Goal: Obtain resource: Download file/media

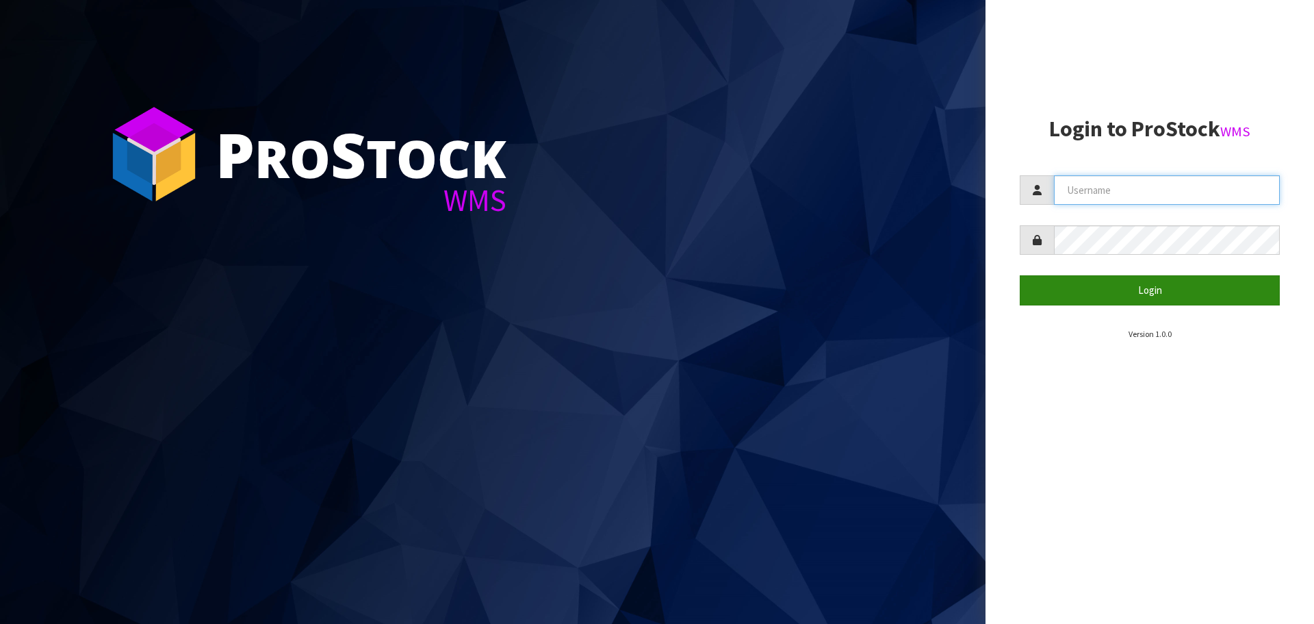
type input "Tuff TURF"
click at [1071, 287] on button "Login" at bounding box center [1150, 289] width 260 height 29
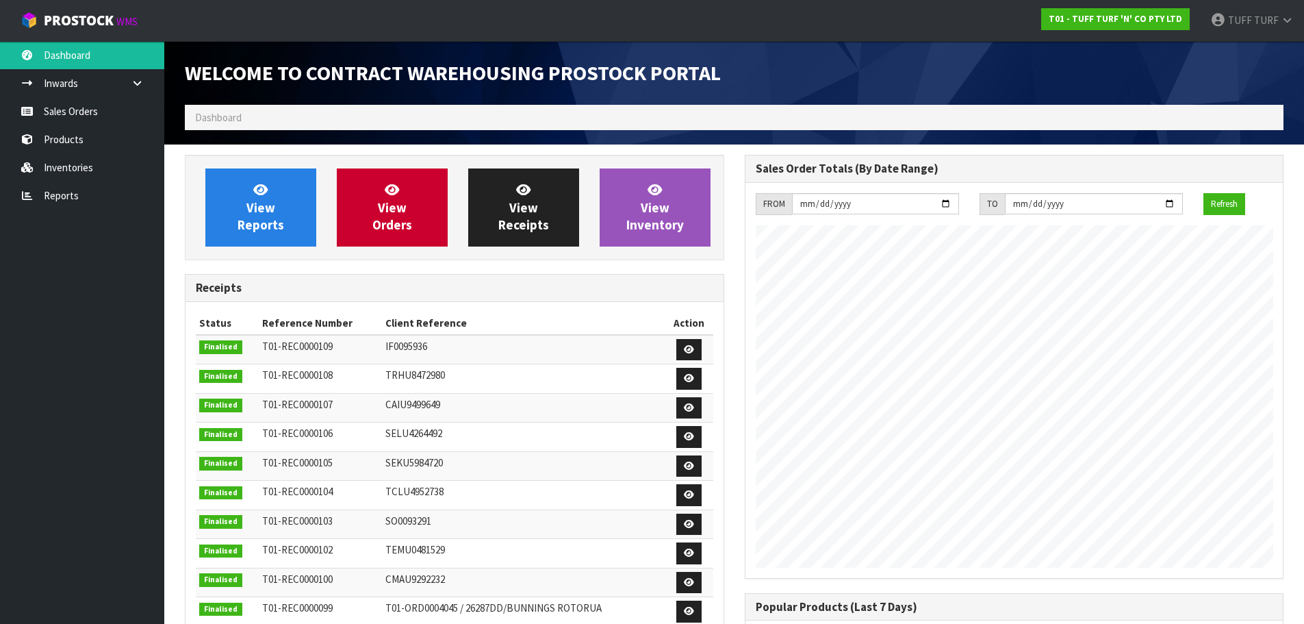
scroll to position [759, 559]
click at [55, 195] on link "Reports" at bounding box center [82, 195] width 164 height 28
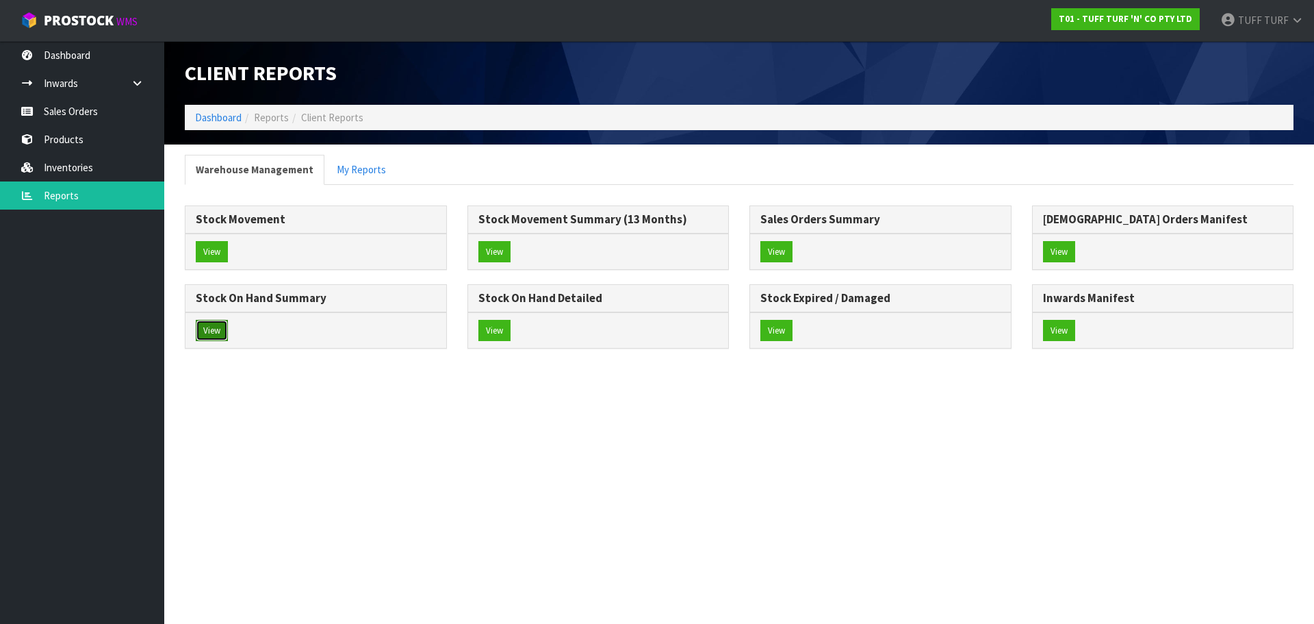
click at [211, 329] on button "View" at bounding box center [212, 331] width 32 height 22
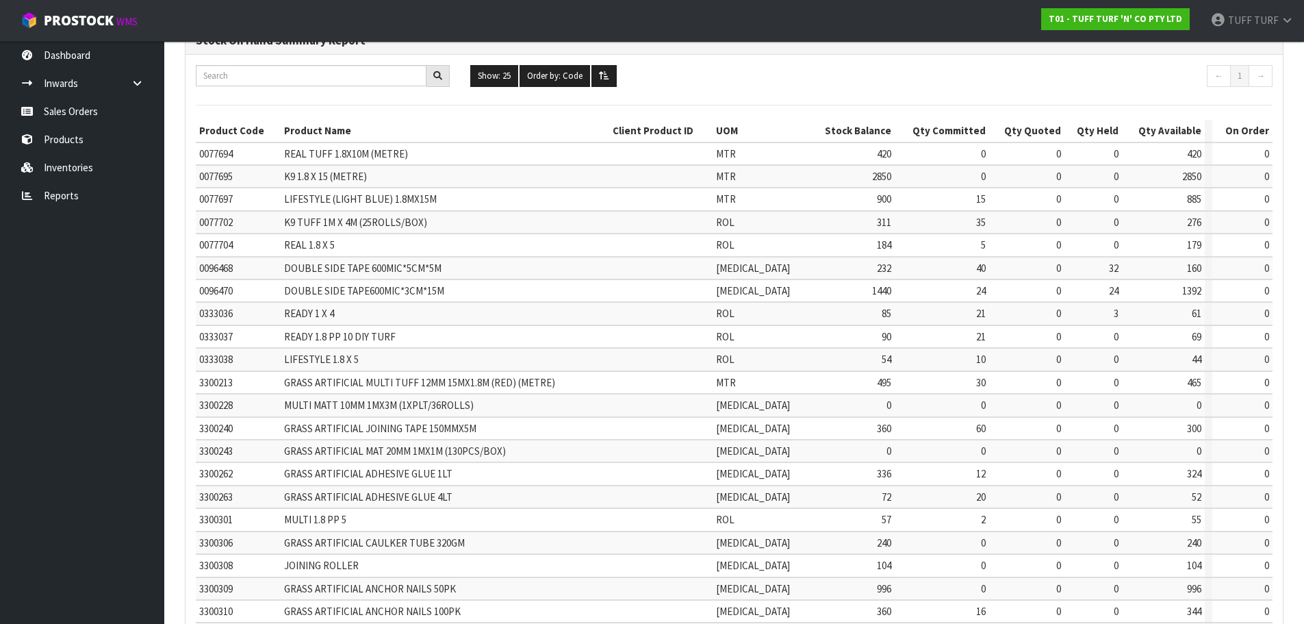
scroll to position [326, 0]
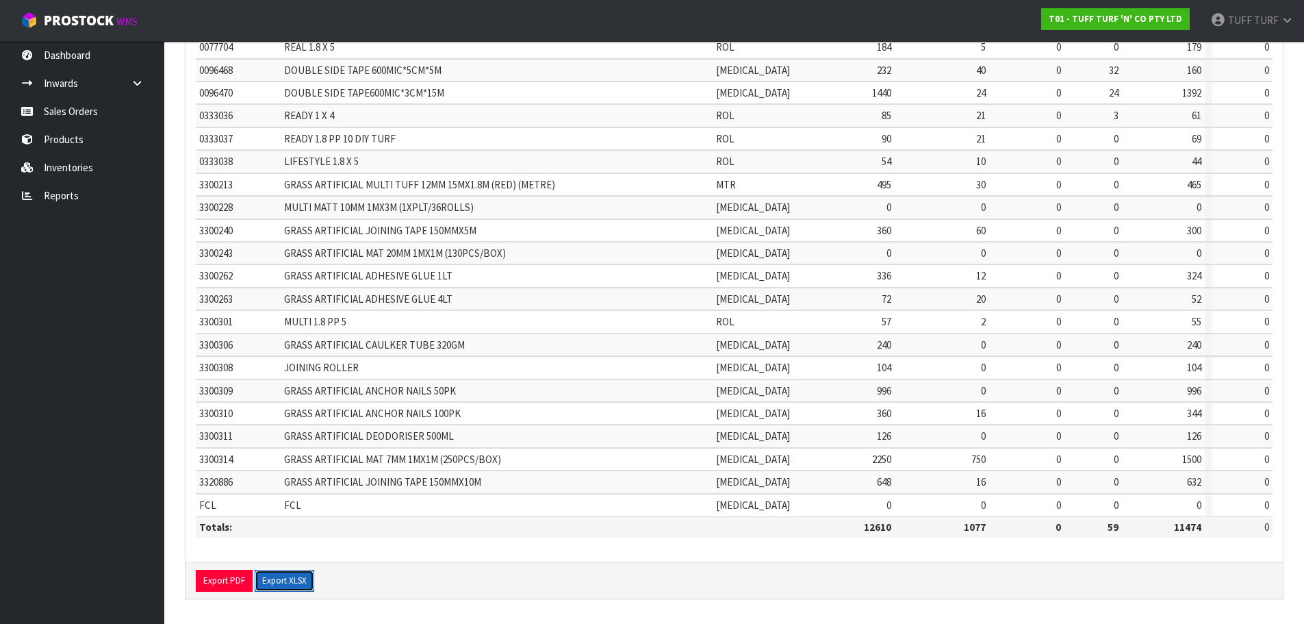
click at [279, 574] on button "Export XLSX" at bounding box center [285, 581] width 60 height 22
click at [55, 190] on link "Reports" at bounding box center [82, 195] width 164 height 28
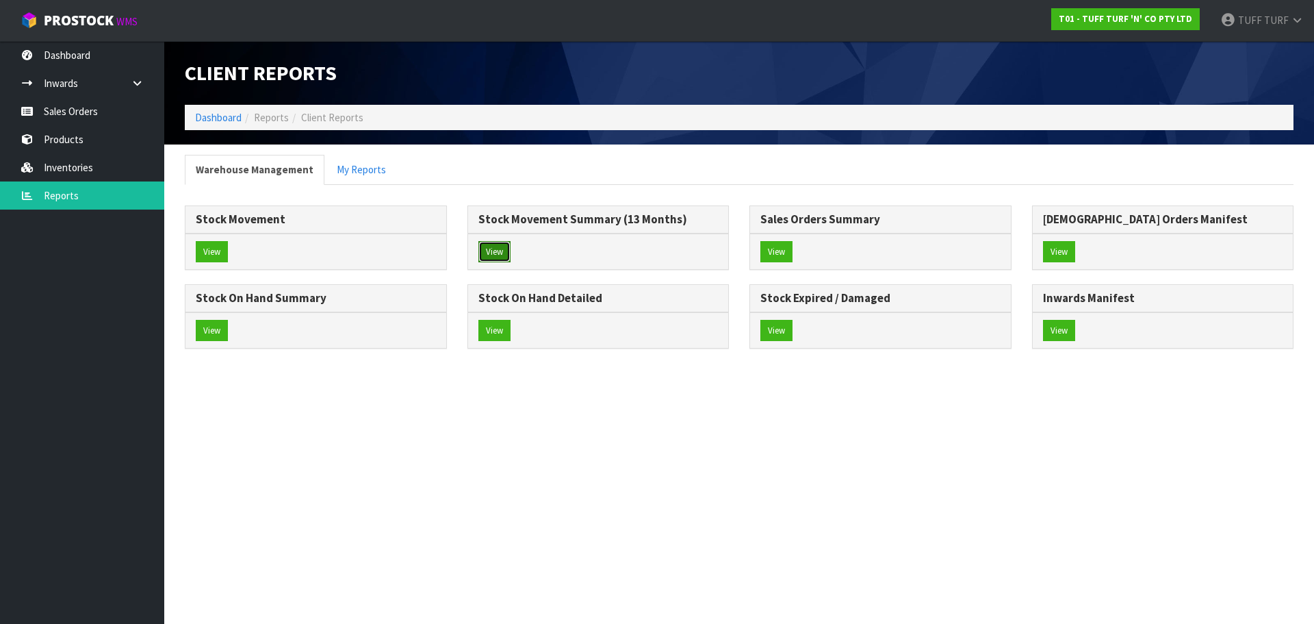
click at [492, 244] on button "View" at bounding box center [494, 252] width 32 height 22
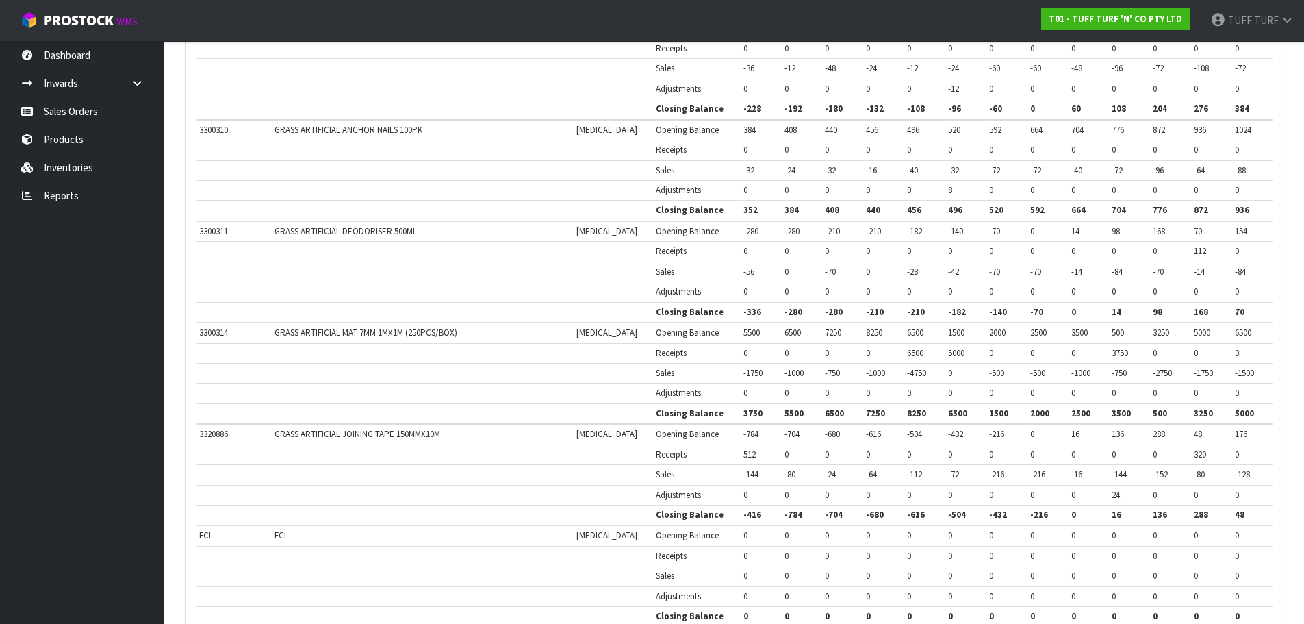
scroll to position [2286, 0]
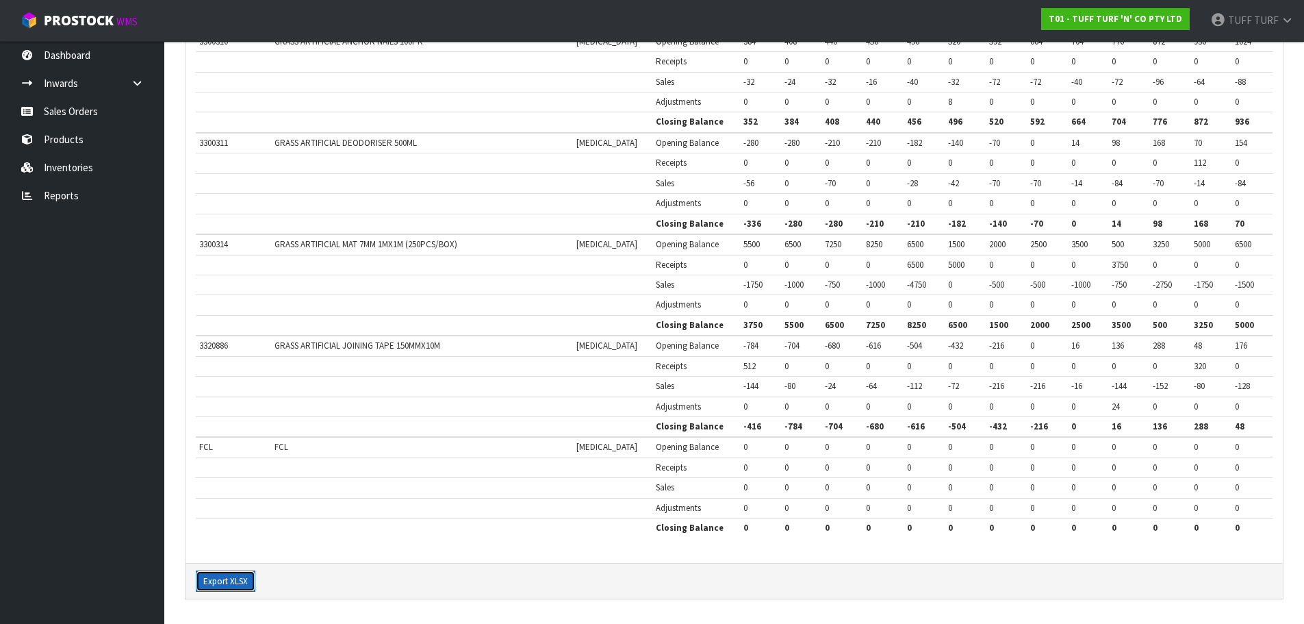
click at [233, 580] on button "Export XLSX" at bounding box center [226, 581] width 60 height 22
